Goal: Task Accomplishment & Management: Use online tool/utility

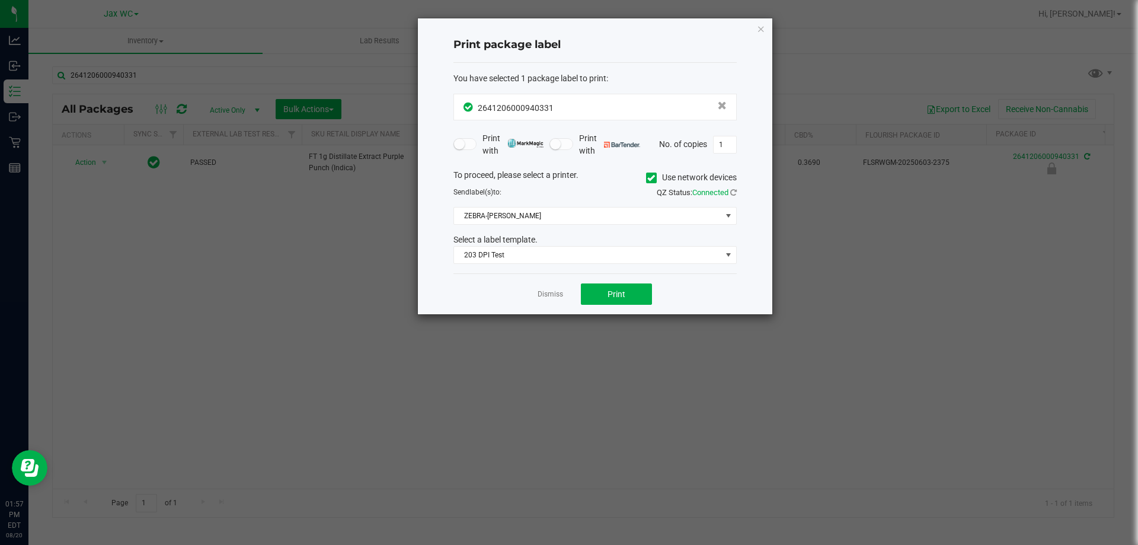
click at [561, 288] on app-cancel-button "Dismiss" at bounding box center [550, 294] width 25 height 12
click at [553, 297] on link "Dismiss" at bounding box center [550, 294] width 25 height 10
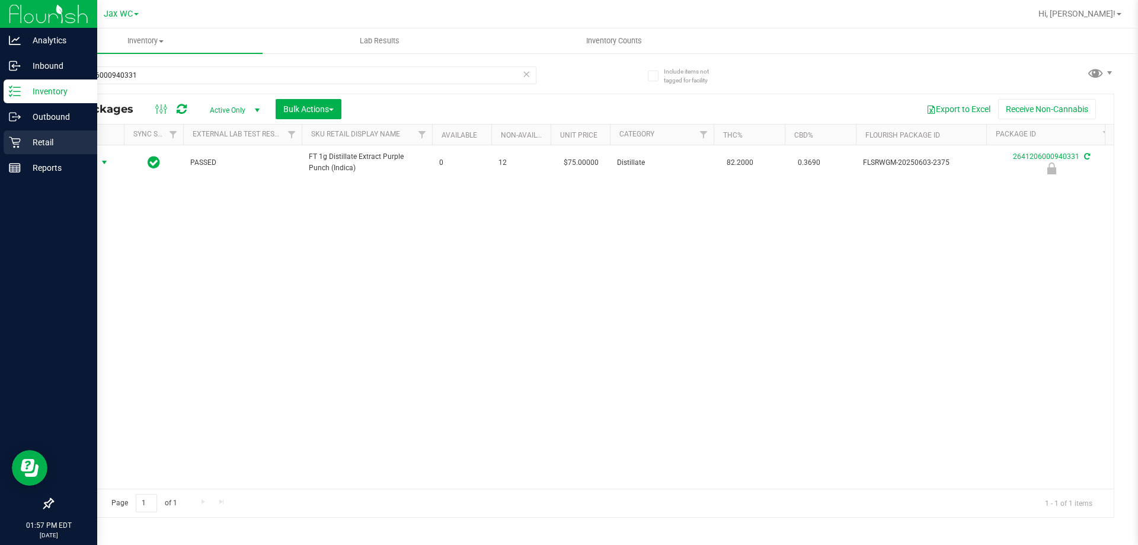
click at [30, 136] on p "Retail" at bounding box center [56, 142] width 71 height 14
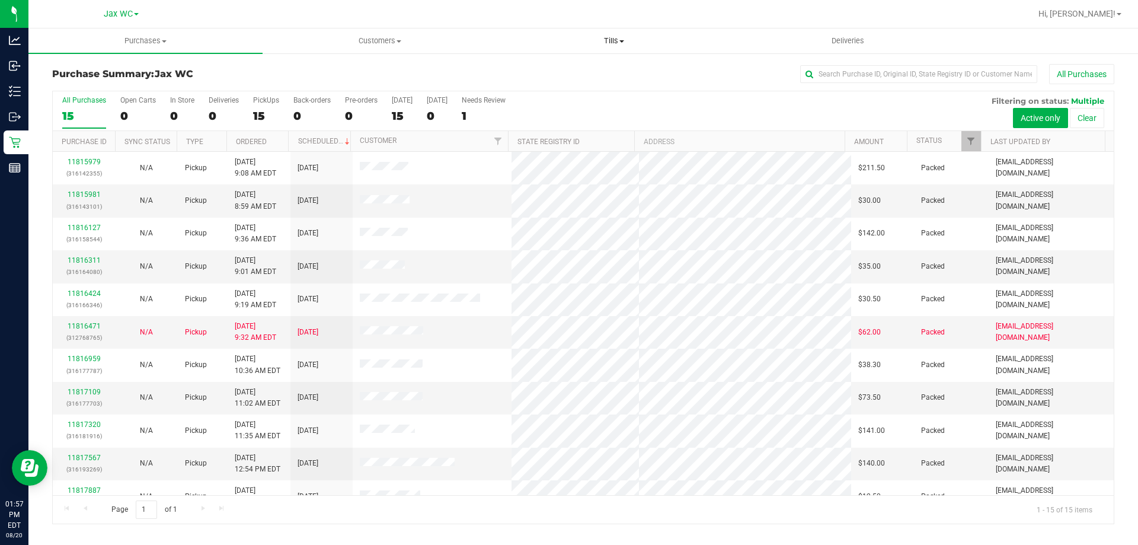
click at [592, 31] on uib-tab-heading "Tills Manage tills Reconcile e-payments" at bounding box center [613, 41] width 233 height 24
click at [542, 72] on span "Manage tills" at bounding box center [537, 71] width 80 height 10
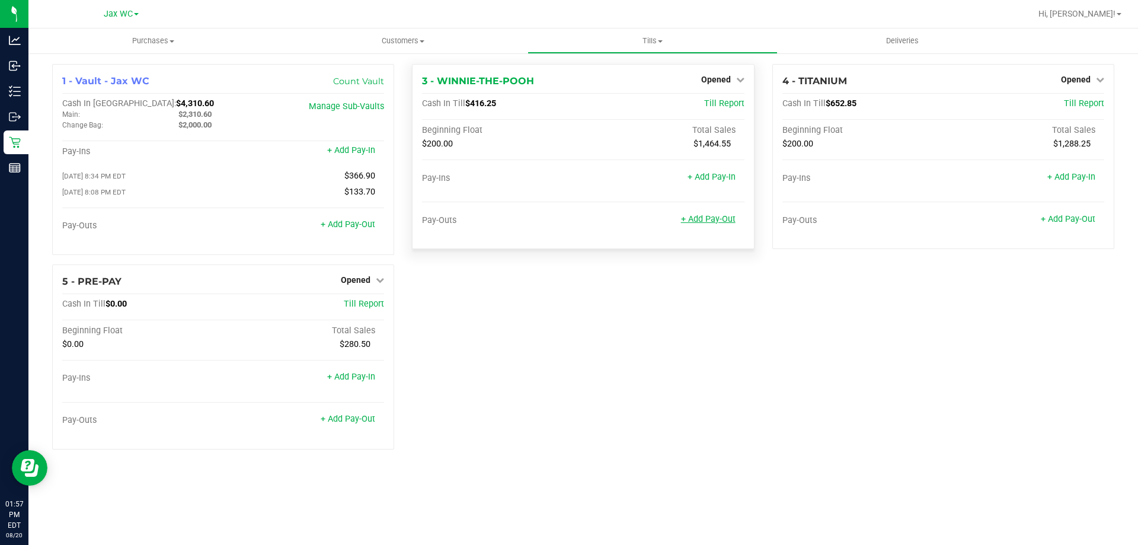
click at [705, 219] on link "+ Add Pay-Out" at bounding box center [708, 219] width 55 height 10
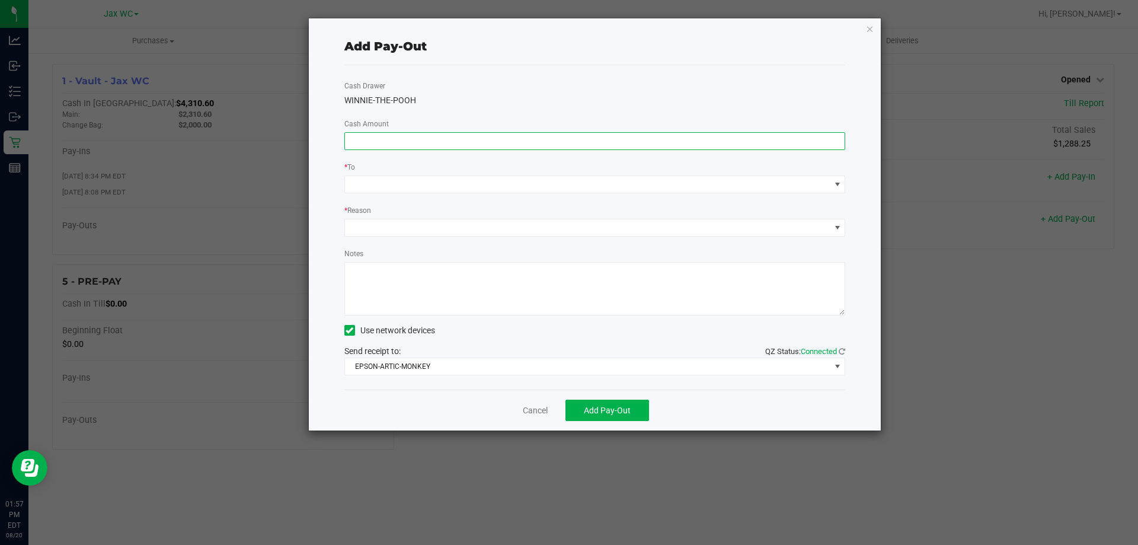
click at [425, 139] on input at bounding box center [595, 141] width 500 height 17
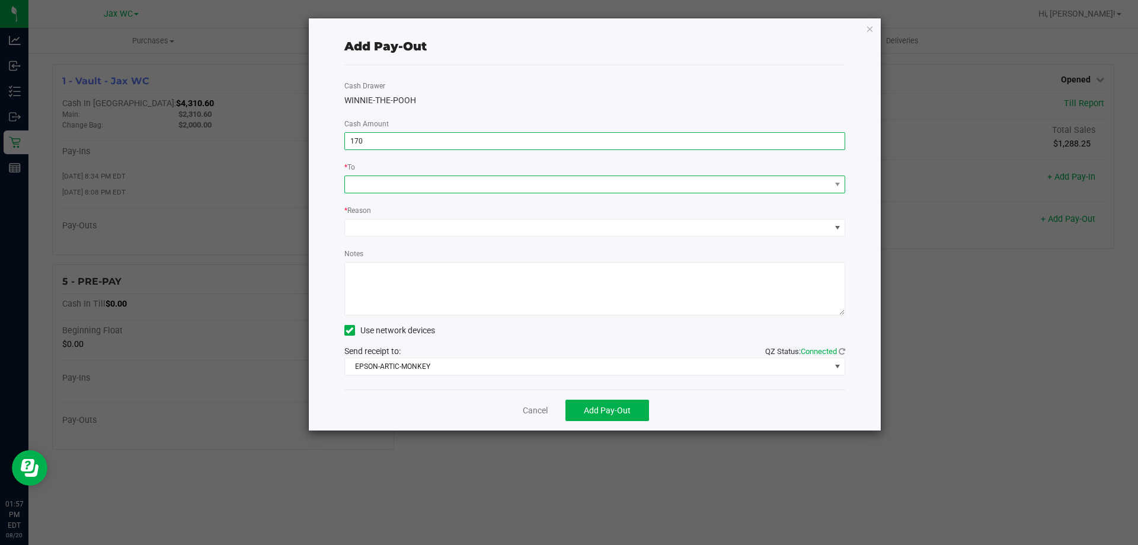
type input "$170.00"
click at [410, 185] on span at bounding box center [588, 184] width 486 height 17
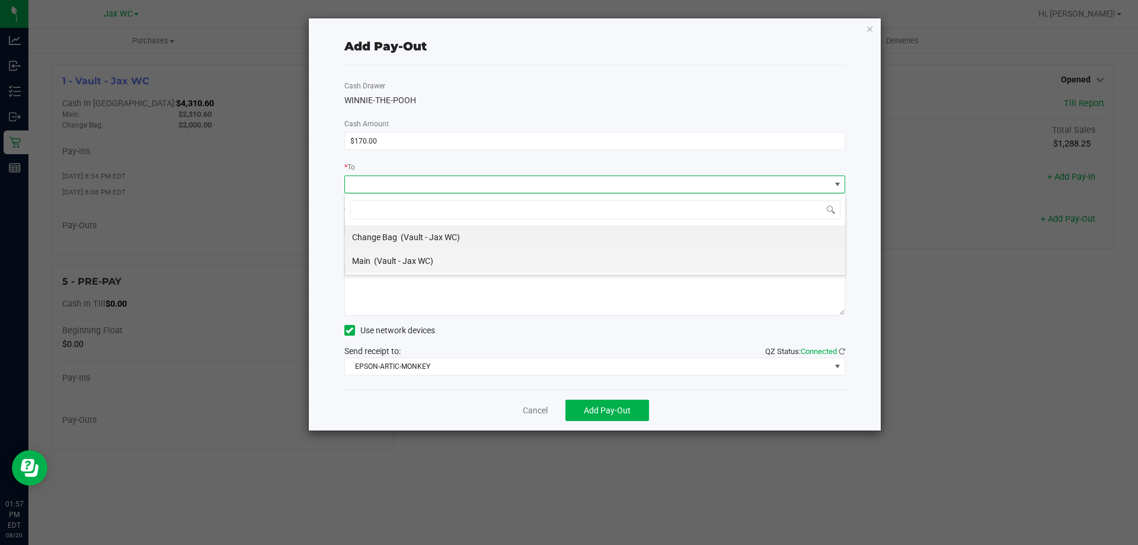
scroll to position [18, 501]
click at [359, 264] on span "Main" at bounding box center [361, 260] width 18 height 9
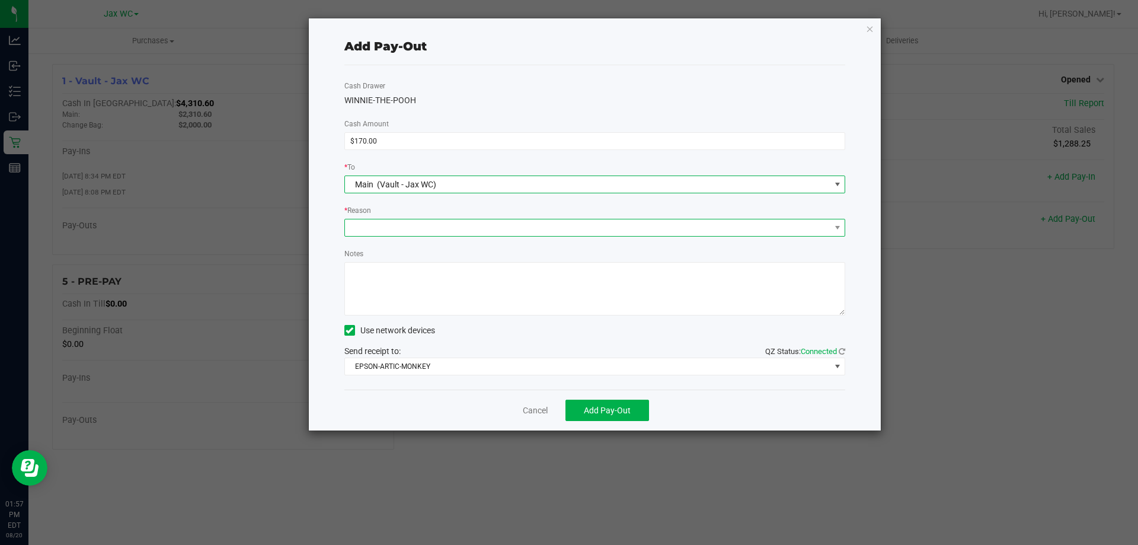
click at [385, 234] on span at bounding box center [588, 227] width 486 height 17
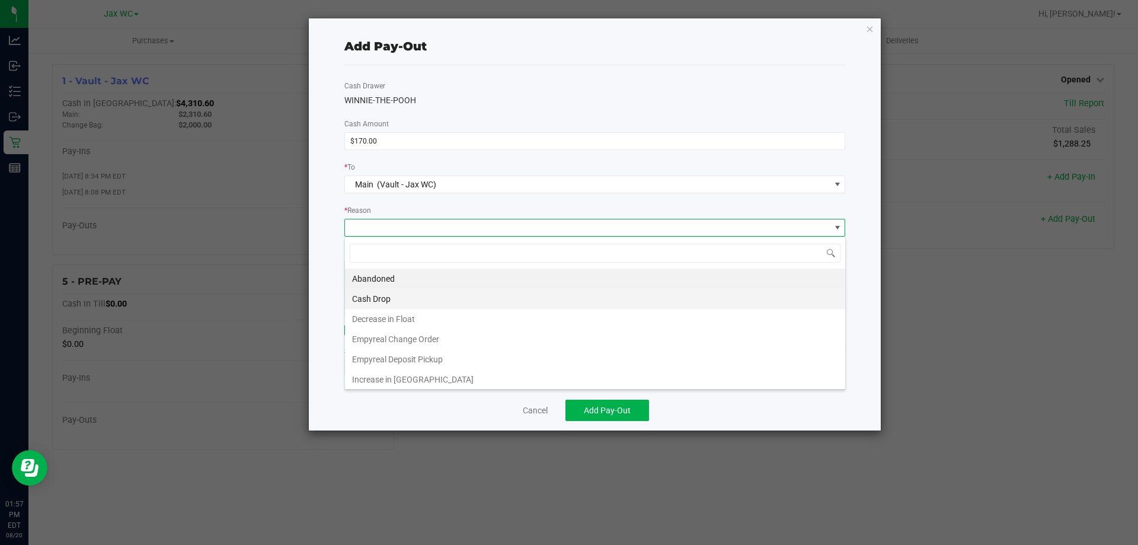
click at [381, 298] on li "Cash Drop" at bounding box center [595, 299] width 500 height 20
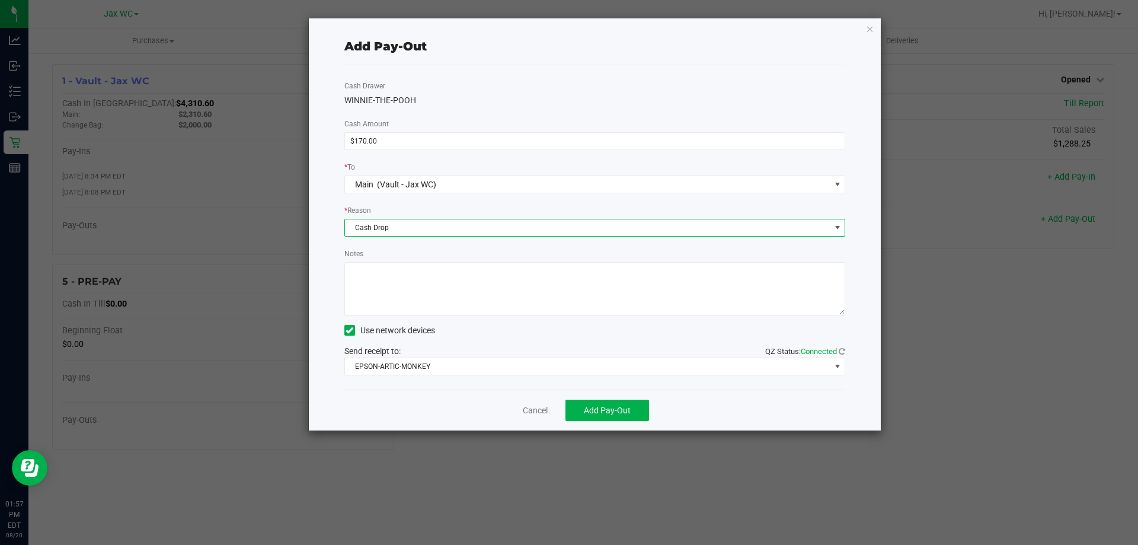
click at [382, 296] on textarea "Notes" at bounding box center [595, 288] width 502 height 53
type textarea "JH"
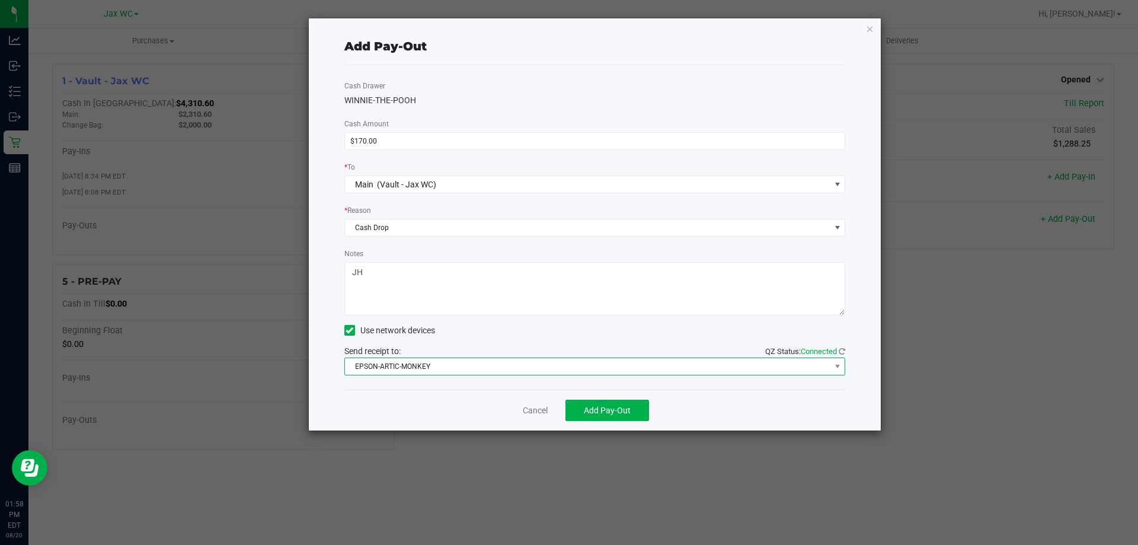
click at [473, 373] on span "EPSON-ARTIC-MONKEY" at bounding box center [588, 366] width 486 height 17
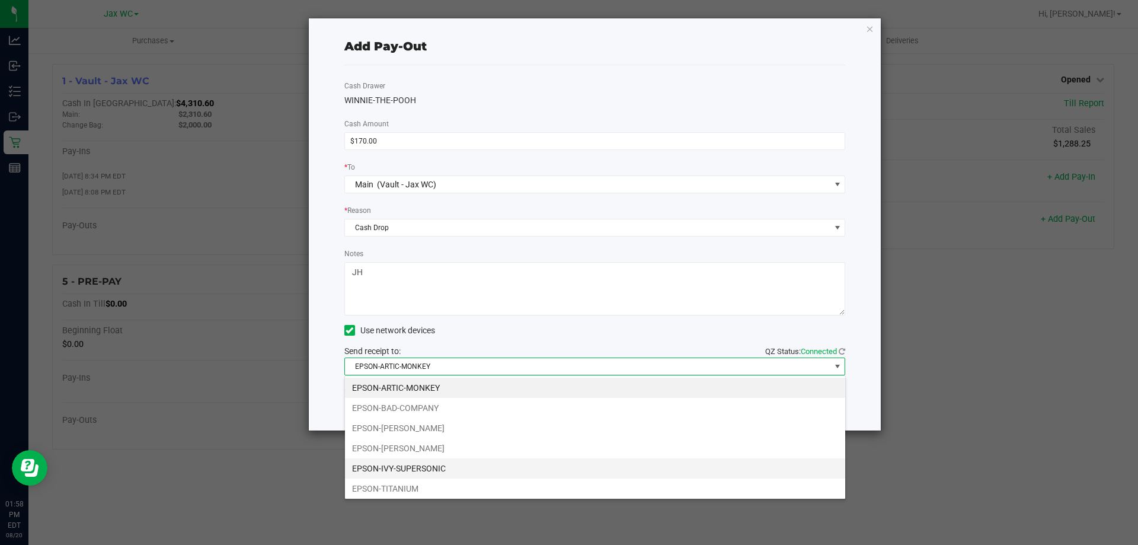
click at [427, 467] on li "EPSON-IVY-SUPERSONIC" at bounding box center [595, 468] width 500 height 20
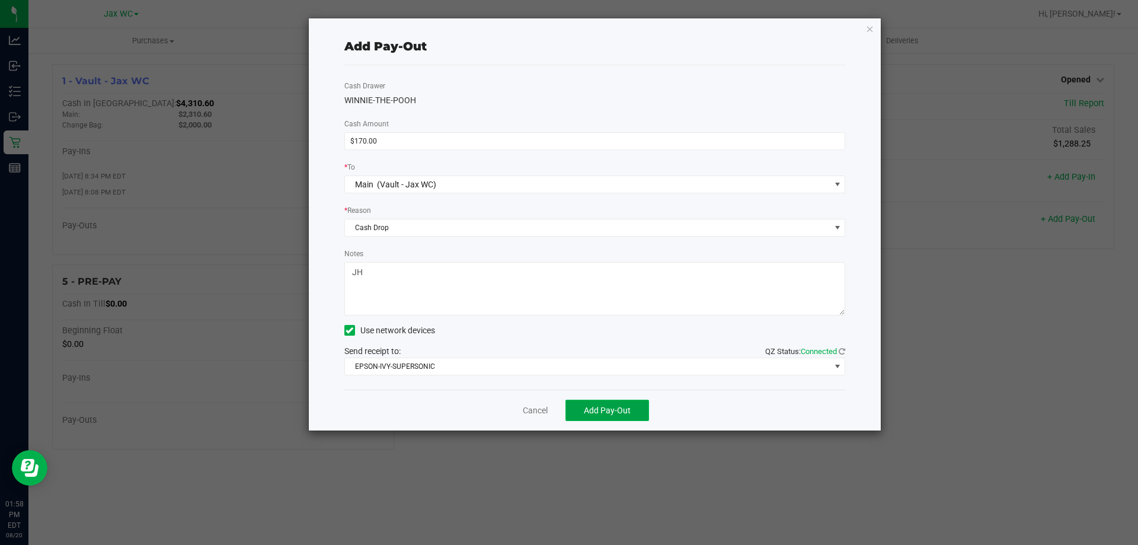
click at [617, 414] on span "Add Pay-Out" at bounding box center [607, 409] width 47 height 9
click at [525, 409] on link "Dismiss" at bounding box center [531, 410] width 28 height 12
